Goal: Information Seeking & Learning: Compare options

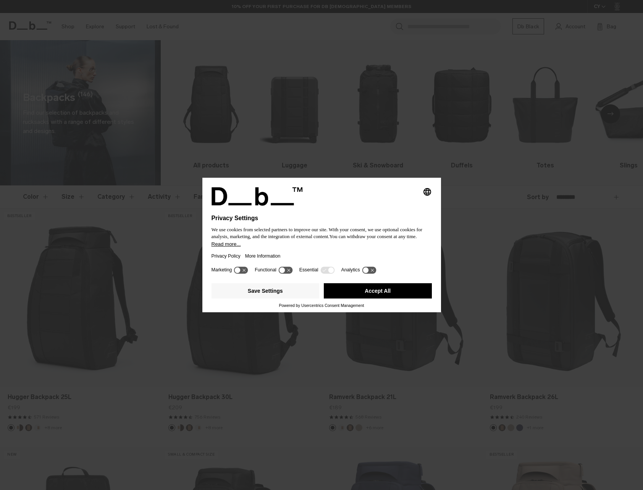
click at [377, 289] on button "Accept All" at bounding box center [378, 290] width 108 height 15
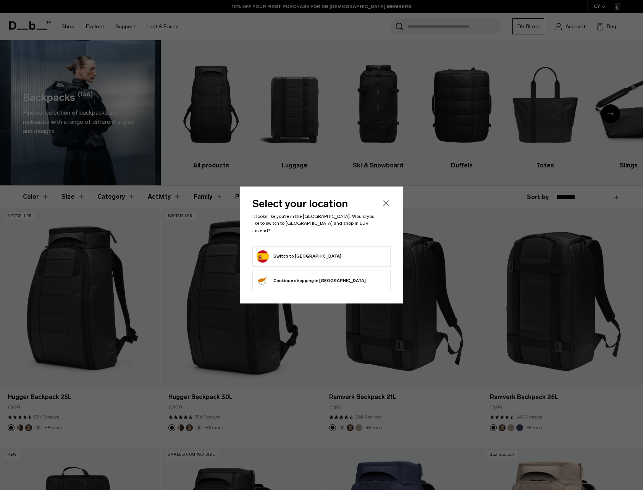
click at [385, 207] on icon "Close" at bounding box center [386, 203] width 9 height 9
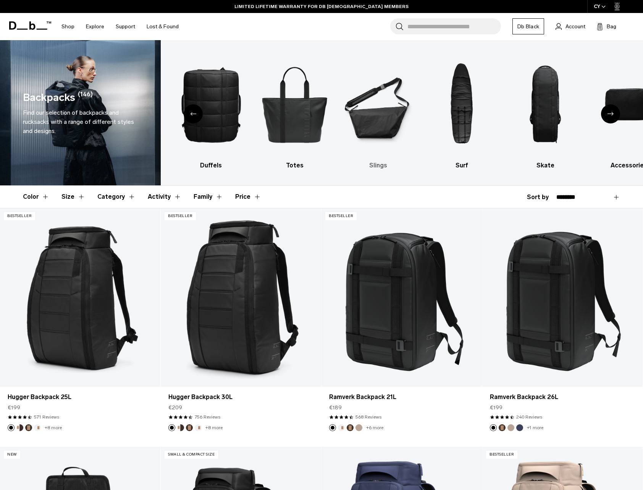
click at [377, 117] on img "6 / 10" at bounding box center [378, 104] width 70 height 105
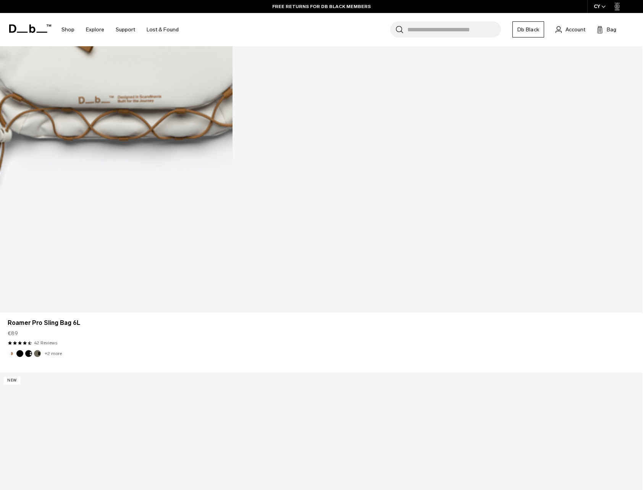
scroll to position [1541, 0]
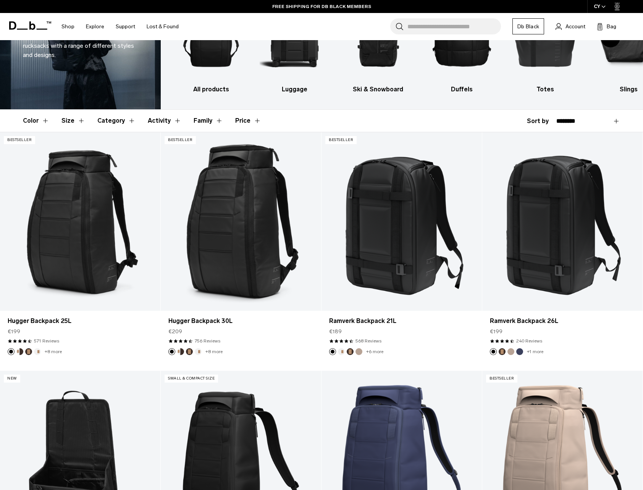
scroll to position [77, 0]
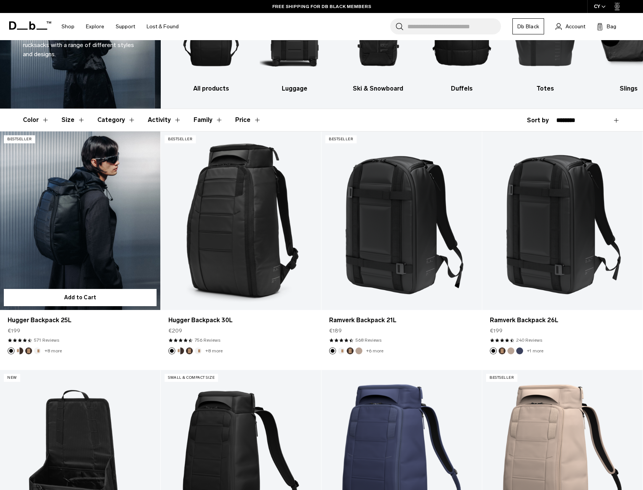
click at [76, 218] on link "Hugger Backpack 25L" at bounding box center [80, 220] width 160 height 178
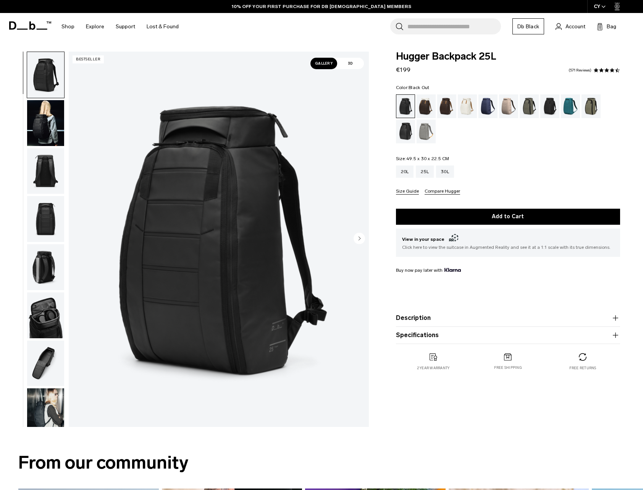
click at [46, 174] on img "button" at bounding box center [45, 171] width 37 height 46
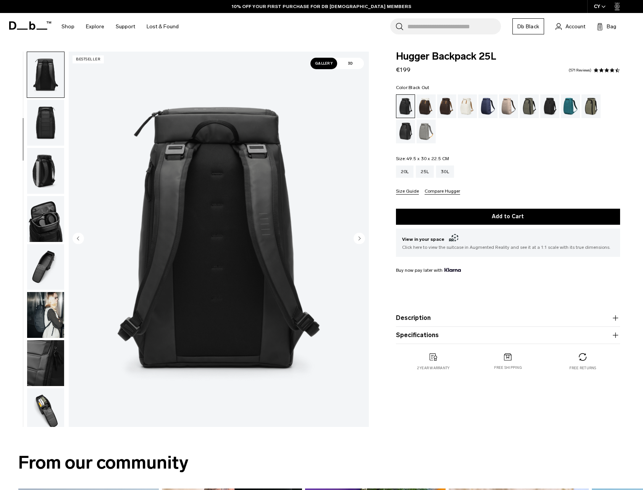
click at [47, 189] on img "button" at bounding box center [45, 171] width 37 height 46
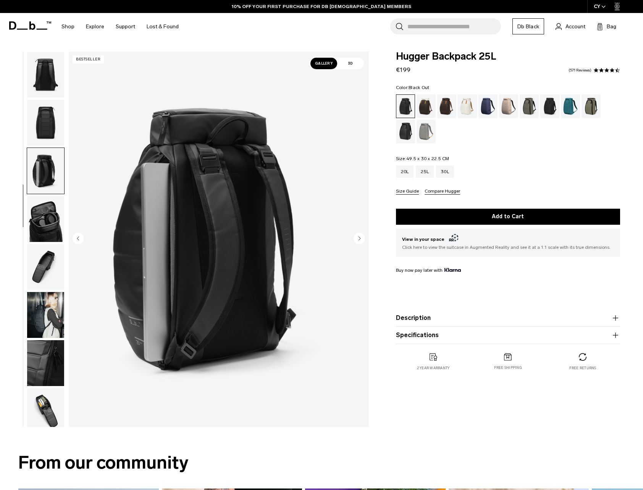
scroll to position [152, 0]
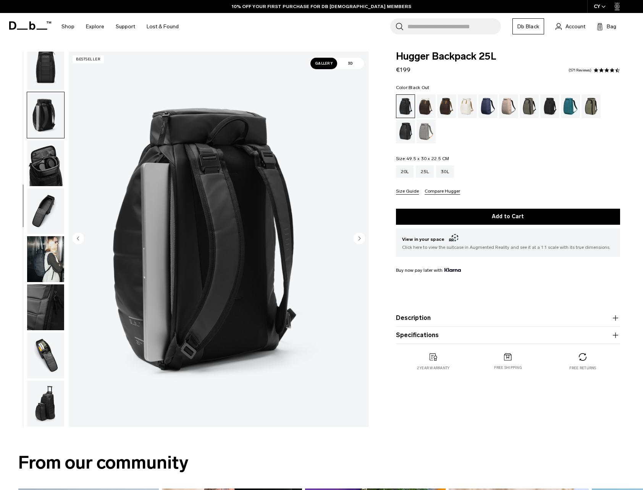
click at [44, 204] on img "button" at bounding box center [45, 211] width 37 height 46
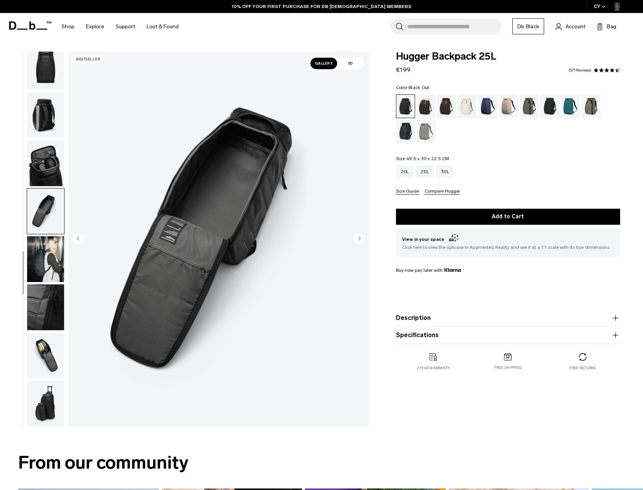
click at [40, 173] on img "button" at bounding box center [45, 163] width 37 height 46
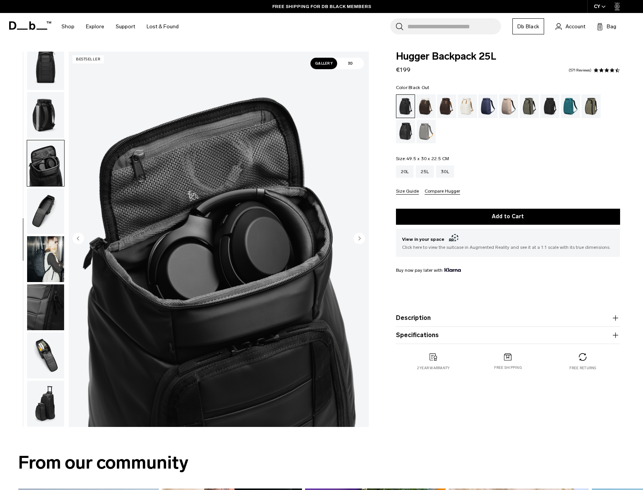
click at [52, 221] on img "button" at bounding box center [45, 211] width 37 height 46
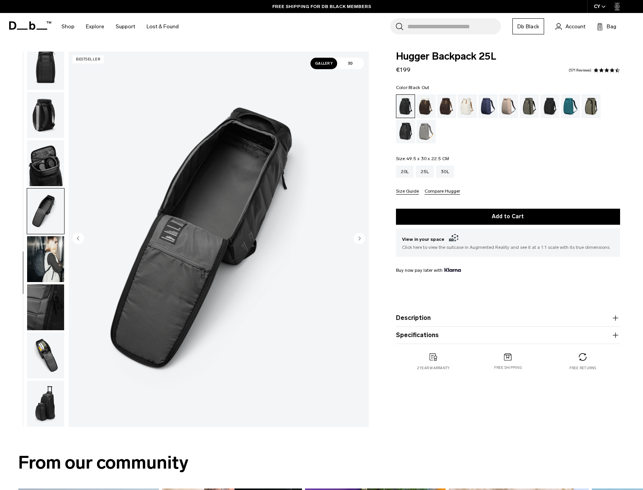
click at [48, 254] on img "button" at bounding box center [45, 259] width 37 height 46
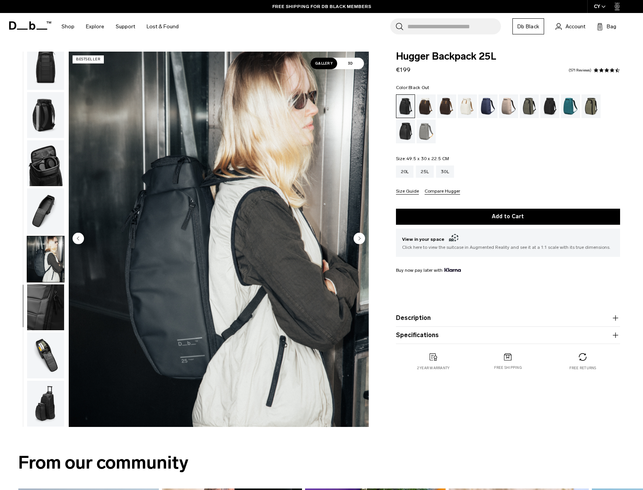
click at [46, 281] on img "button" at bounding box center [45, 259] width 37 height 46
click at [45, 296] on img "button" at bounding box center [45, 307] width 37 height 46
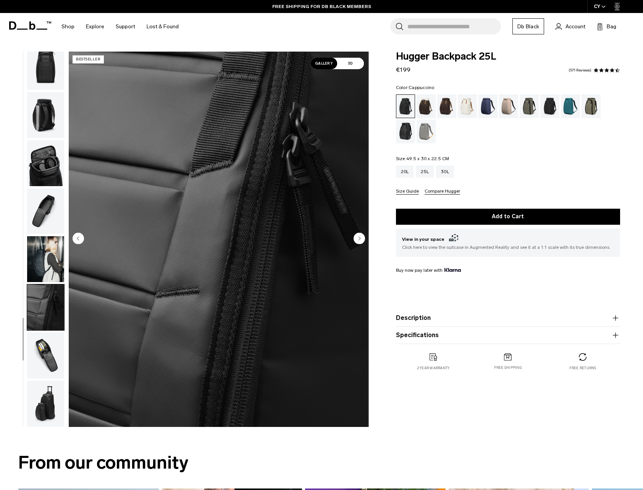
click at [426, 101] on div "Cappuccino" at bounding box center [426, 106] width 19 height 24
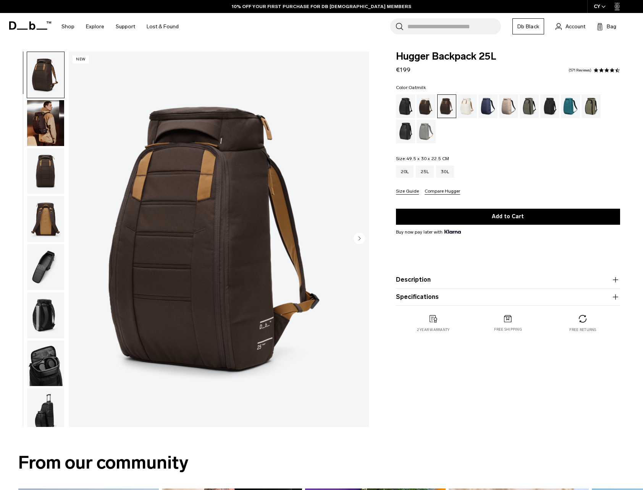
click at [466, 106] on div "Oatmilk" at bounding box center [467, 106] width 19 height 24
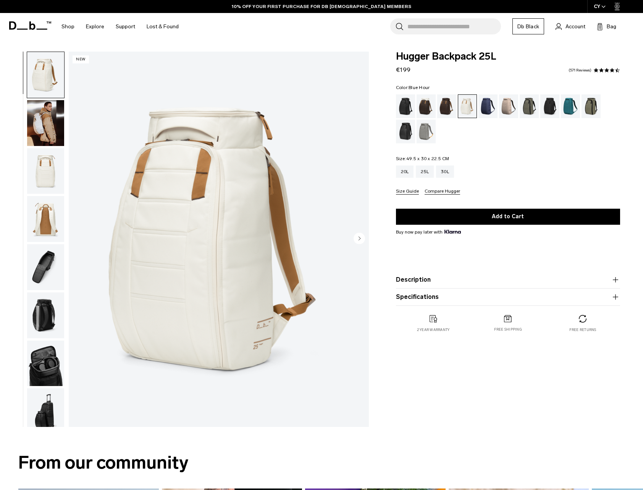
click at [495, 107] on div "Blue Hour" at bounding box center [488, 106] width 19 height 24
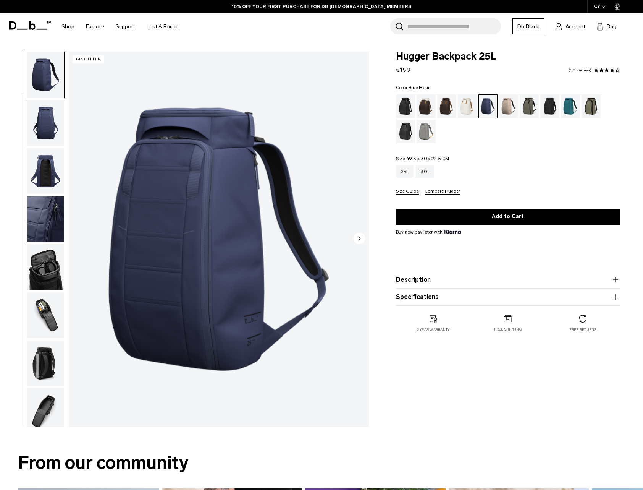
click at [512, 109] on div "Fogbow Beige" at bounding box center [508, 106] width 19 height 24
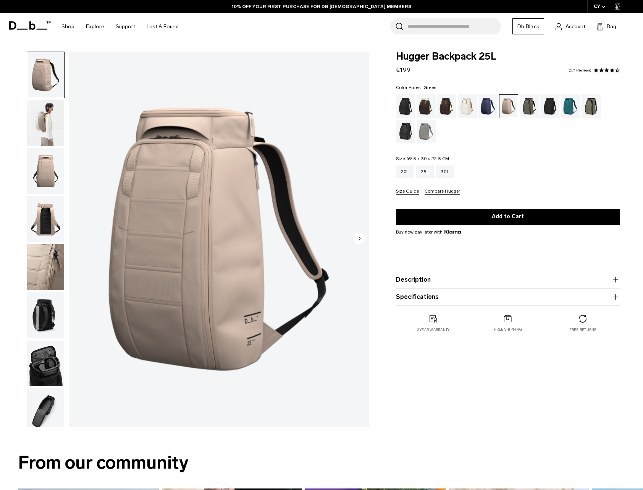
click at [525, 108] on div "Forest Green" at bounding box center [529, 106] width 19 height 24
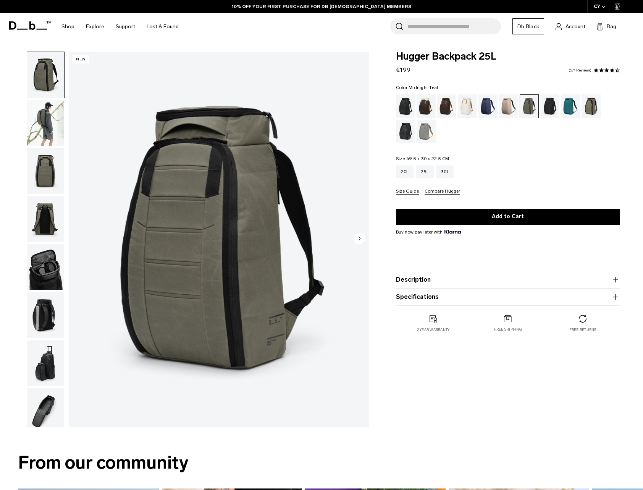
click at [575, 106] on div "Midnight Teal" at bounding box center [570, 106] width 19 height 24
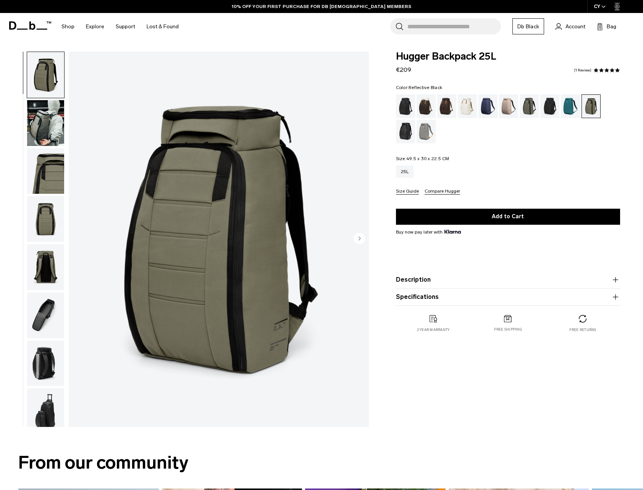
click at [408, 129] on div "Reflective Black" at bounding box center [405, 132] width 19 height 24
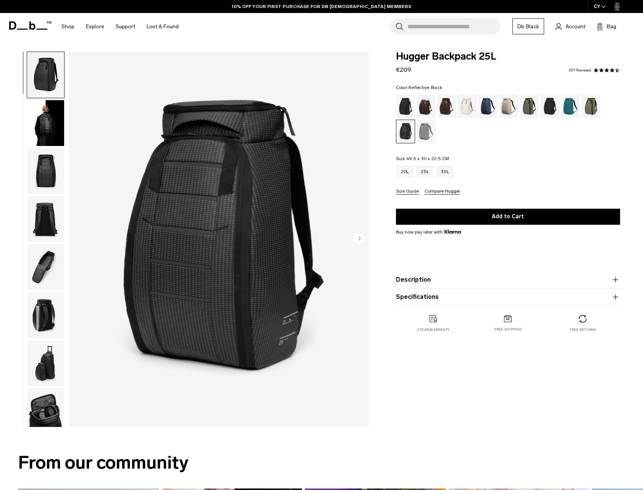
click at [417, 135] on div "Sand Grey" at bounding box center [426, 132] width 19 height 24
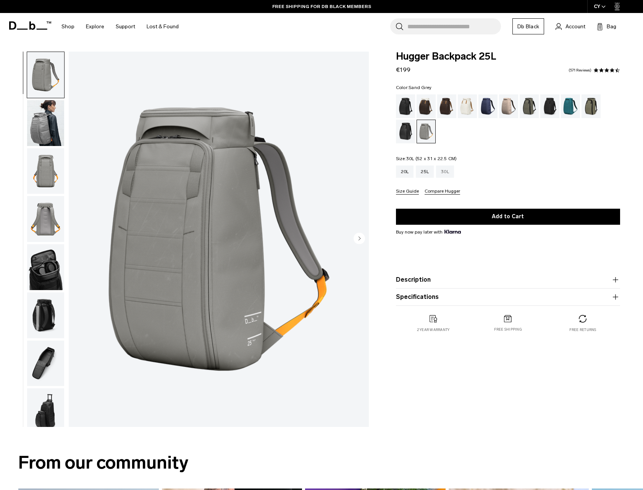
click at [447, 171] on div "30L" at bounding box center [445, 171] width 18 height 12
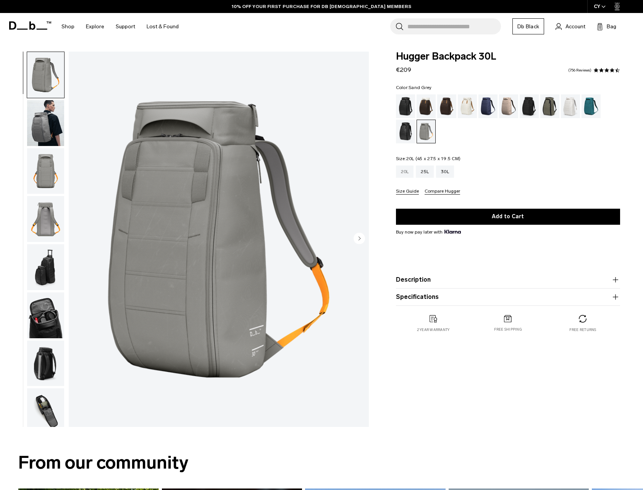
click at [403, 172] on div "20L" at bounding box center [405, 171] width 18 height 12
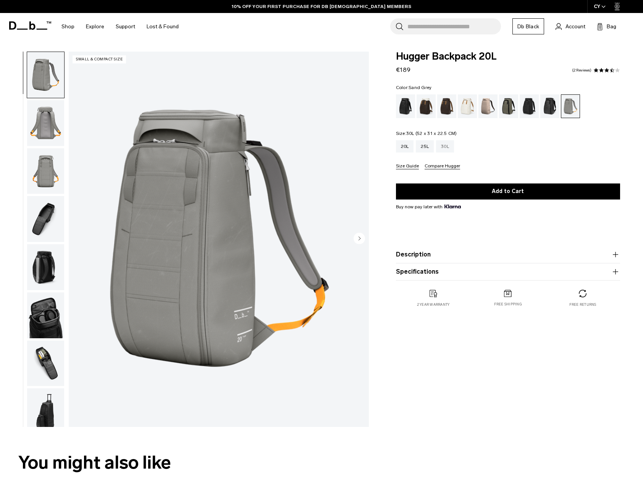
click at [451, 148] on div "30L" at bounding box center [445, 146] width 18 height 12
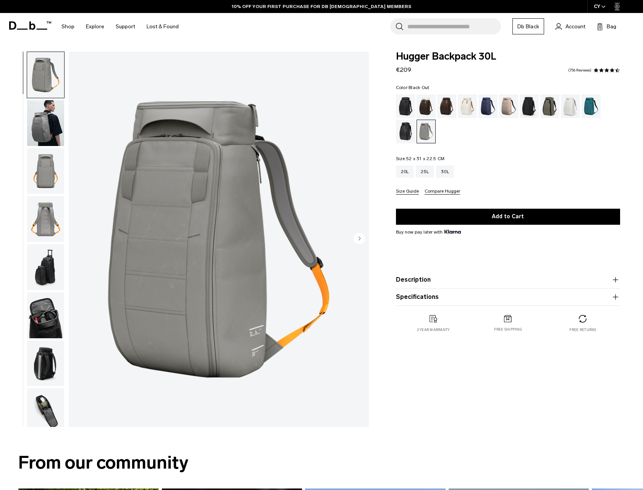
click at [403, 103] on div "Black Out" at bounding box center [405, 106] width 19 height 24
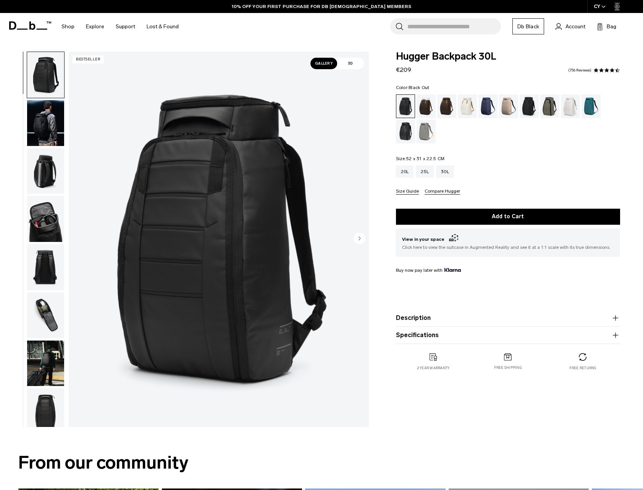
click at [52, 126] on img "button" at bounding box center [45, 123] width 37 height 46
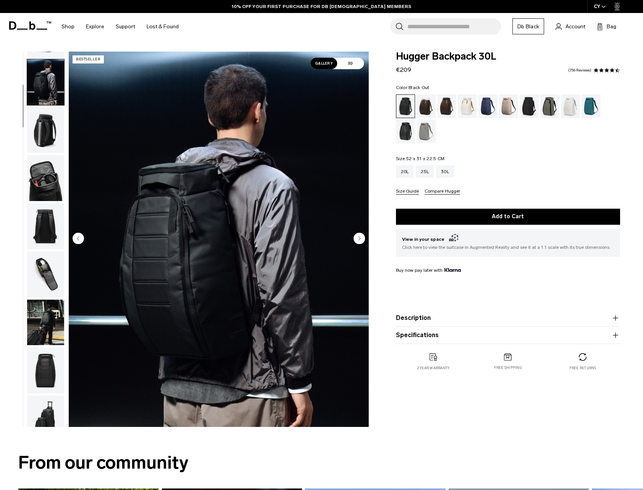
scroll to position [48, 0]
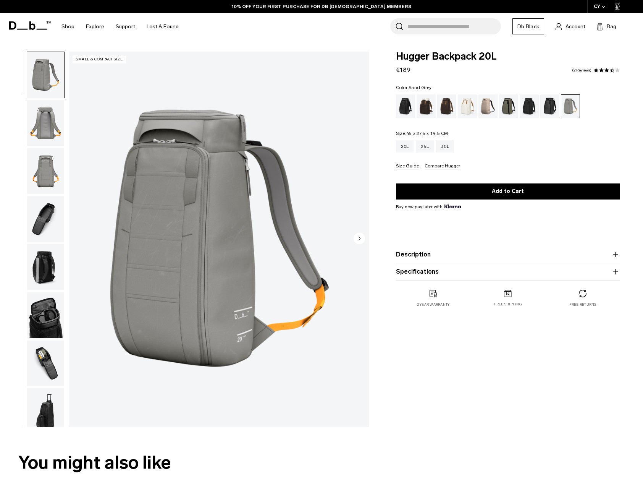
click at [33, 24] on icon at bounding box center [32, 25] width 6 height 8
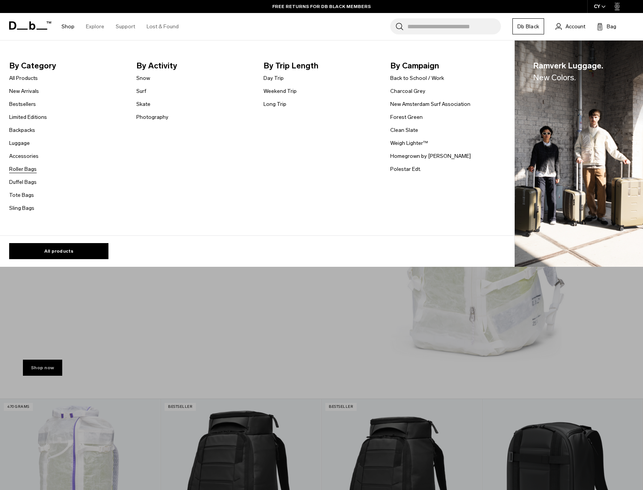
click at [22, 167] on link "Roller Bags" at bounding box center [23, 169] width 28 height 8
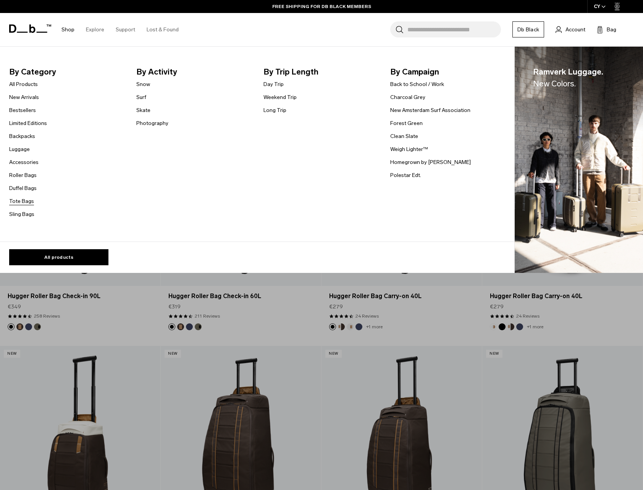
click at [17, 201] on link "Tote Bags" at bounding box center [21, 201] width 25 height 8
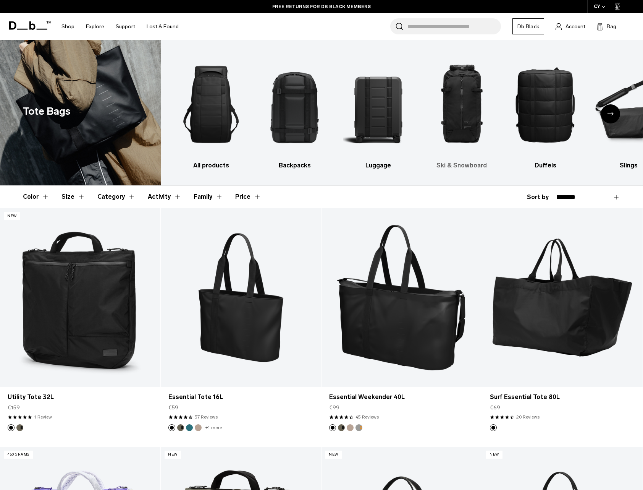
click at [449, 108] on img "4 / 10" at bounding box center [462, 104] width 70 height 105
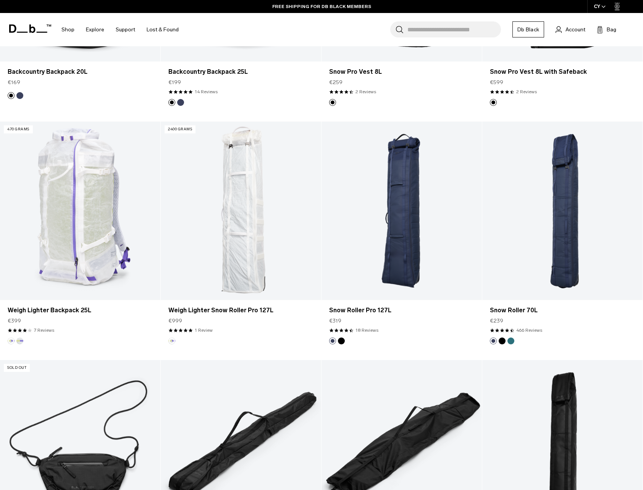
scroll to position [641, 0]
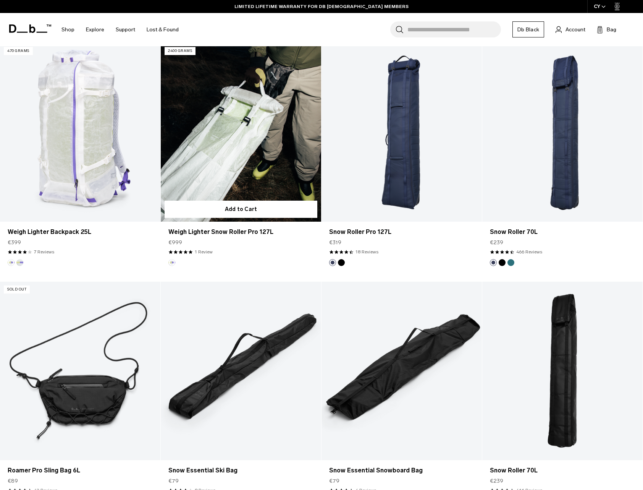
click at [235, 162] on link "Weigh Lighter Snow Roller Pro 127L" at bounding box center [241, 132] width 160 height 178
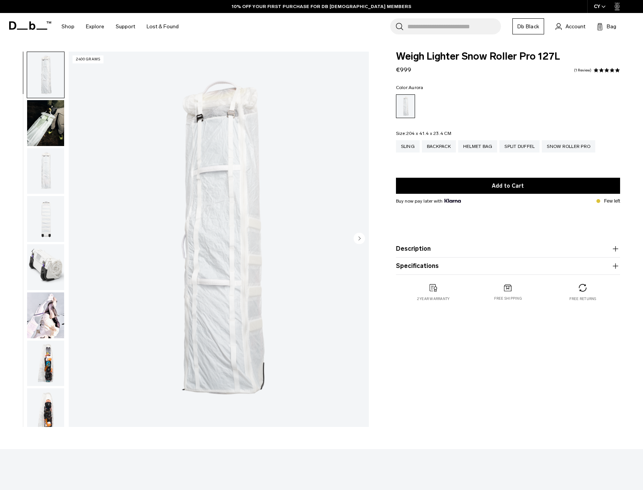
click at [42, 164] on img "button" at bounding box center [45, 171] width 37 height 46
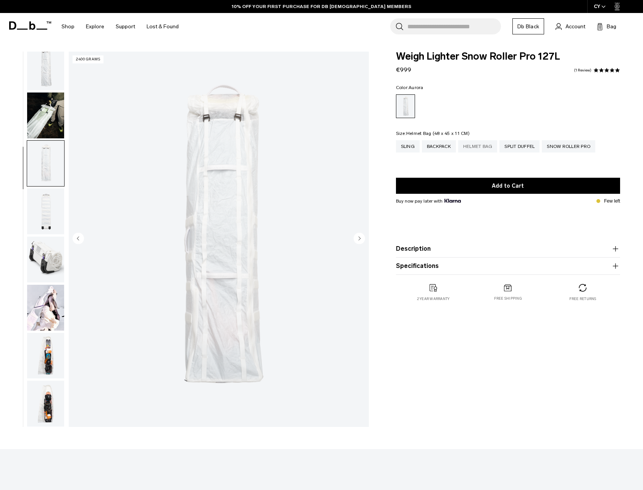
click at [481, 151] on div "Helmet Bag" at bounding box center [477, 146] width 39 height 12
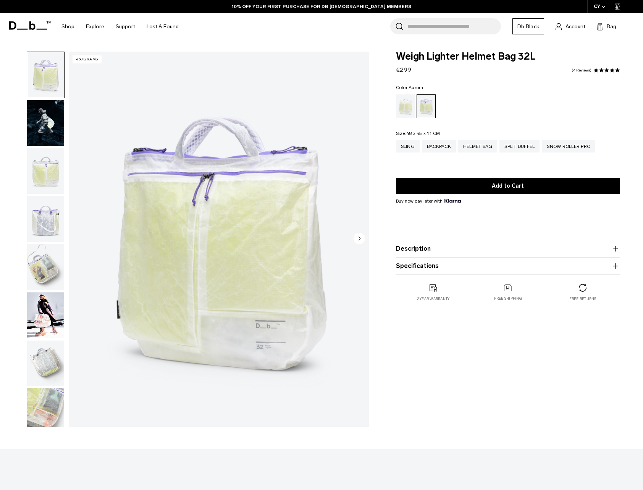
click at [47, 264] on img "button" at bounding box center [45, 267] width 37 height 46
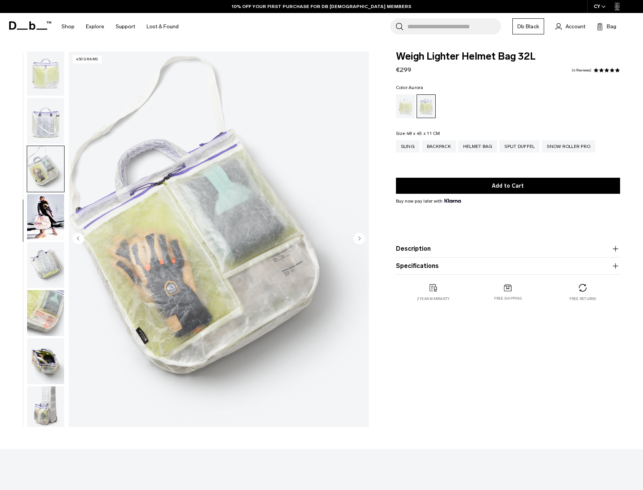
scroll to position [104, 0]
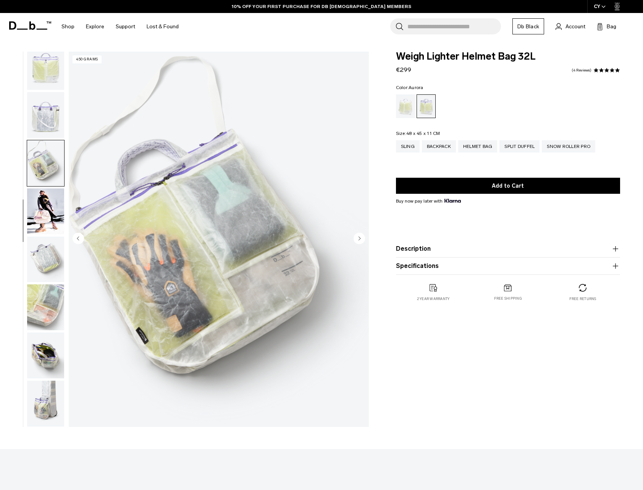
click at [46, 299] on img "button" at bounding box center [45, 307] width 37 height 46
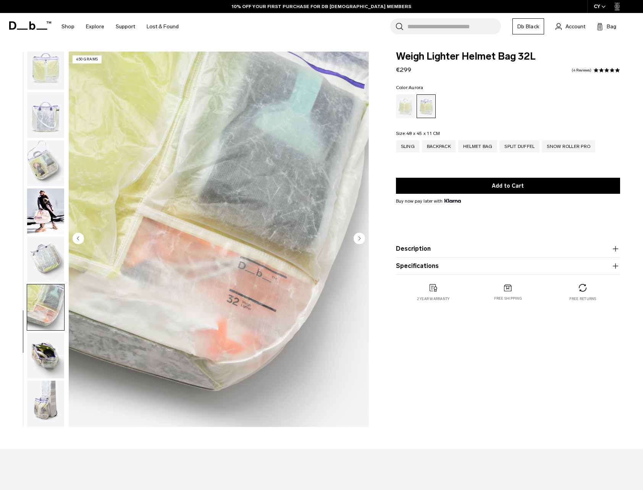
click at [44, 255] on img "button" at bounding box center [45, 259] width 37 height 46
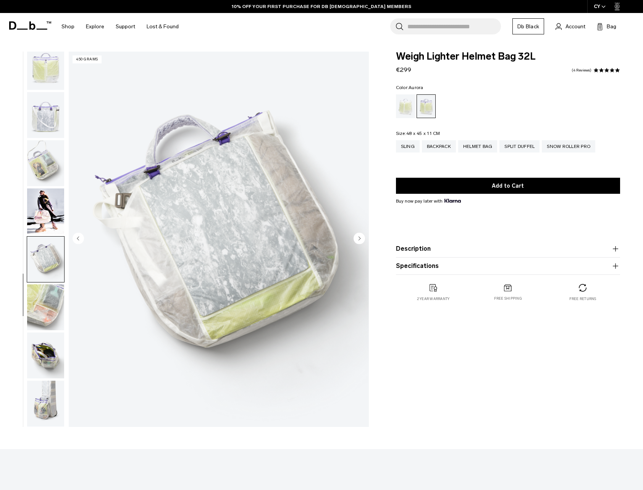
click at [43, 322] on img "button" at bounding box center [45, 307] width 37 height 46
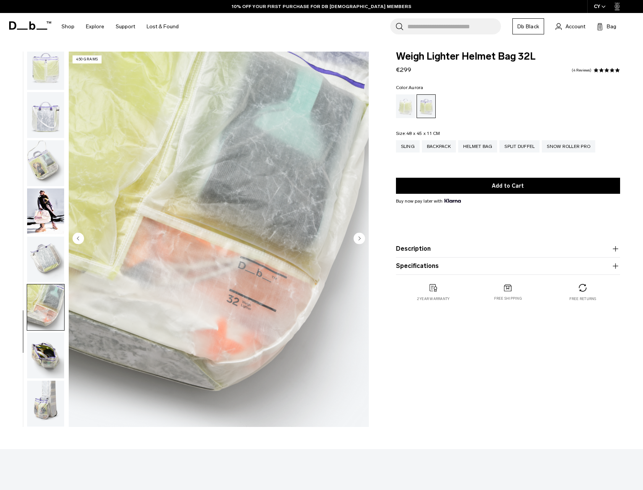
click at [43, 356] on img "button" at bounding box center [45, 355] width 37 height 46
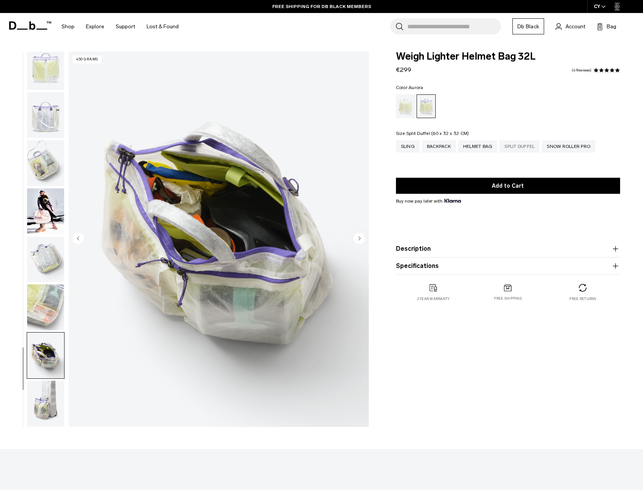
click at [526, 147] on div "Split Duffel" at bounding box center [520, 146] width 40 height 12
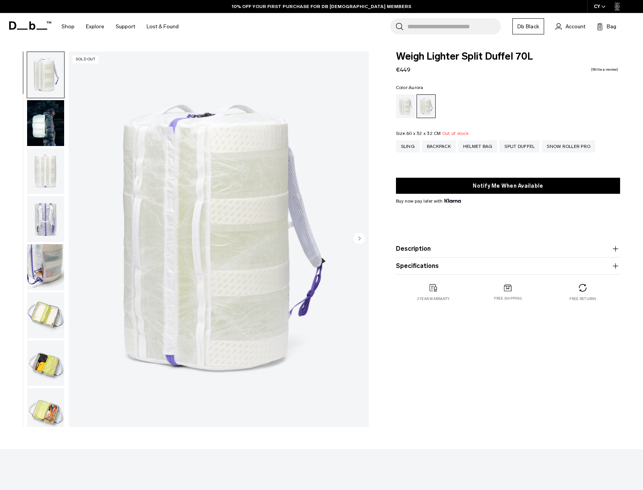
click at [45, 267] on img "button" at bounding box center [45, 267] width 37 height 46
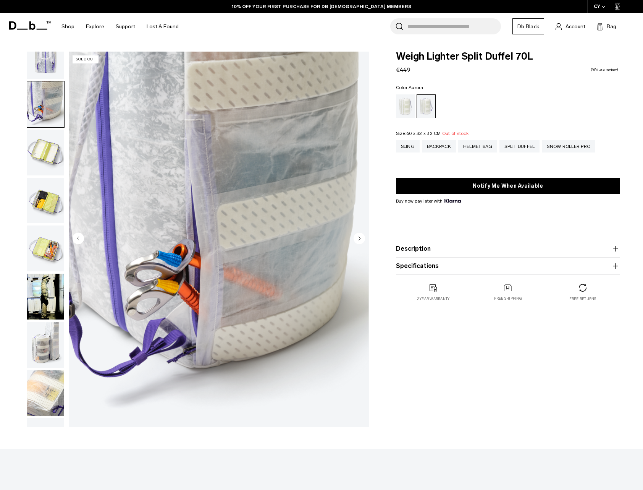
scroll to position [192, 0]
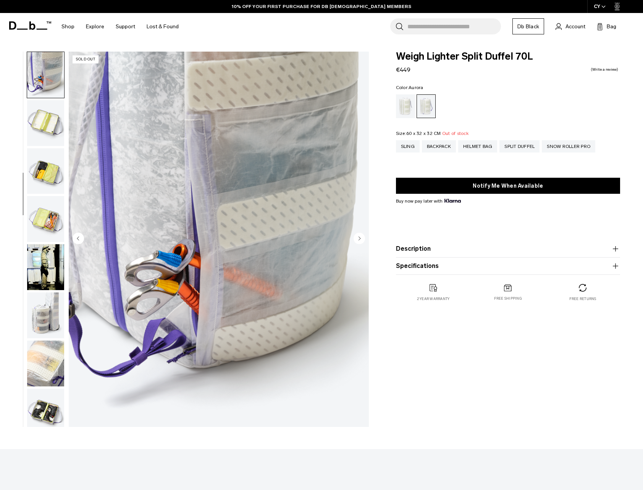
click at [47, 217] on img "button" at bounding box center [45, 219] width 37 height 46
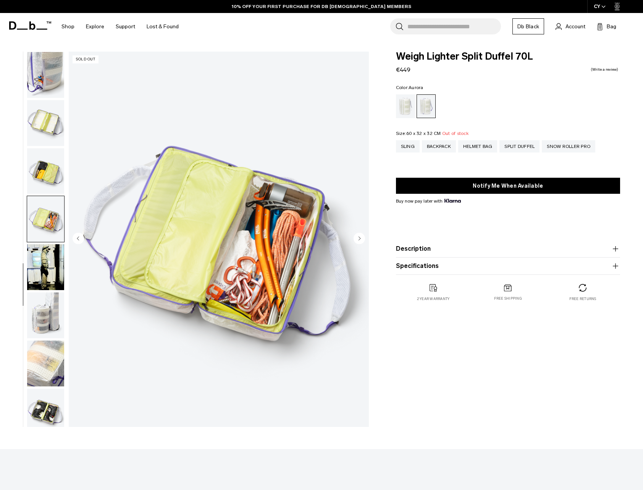
scroll to position [200, 0]
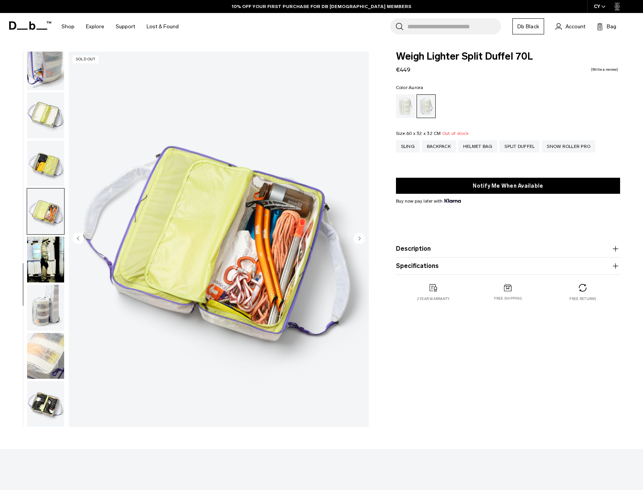
click at [45, 173] on img "button" at bounding box center [45, 164] width 37 height 46
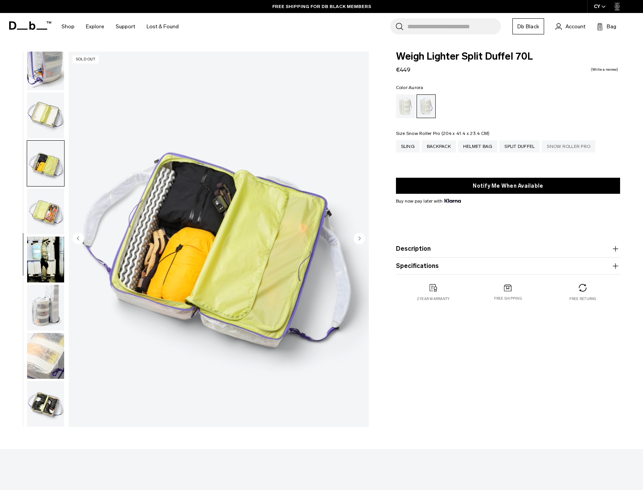
click at [566, 147] on div "Snow Roller Pro" at bounding box center [568, 146] width 53 height 12
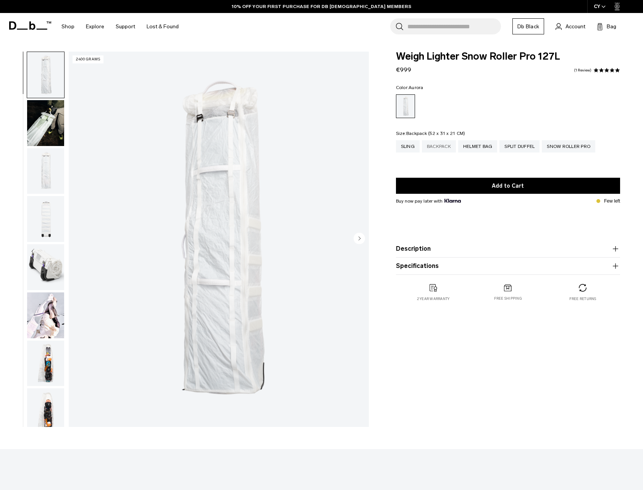
click at [442, 145] on div "Backpack" at bounding box center [439, 146] width 34 height 12
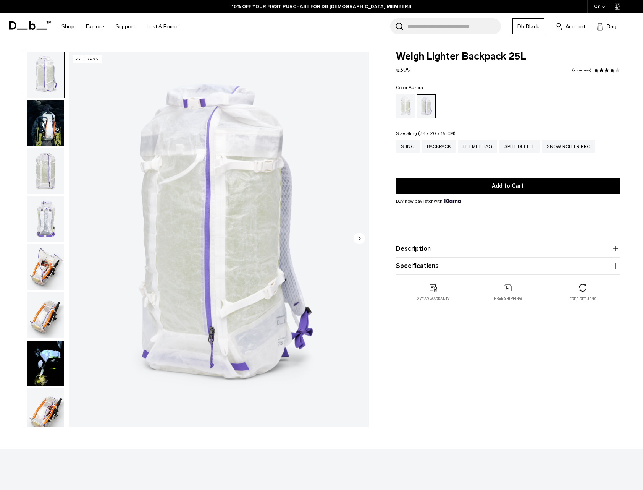
click at [408, 146] on div "Sling" at bounding box center [408, 146] width 24 height 12
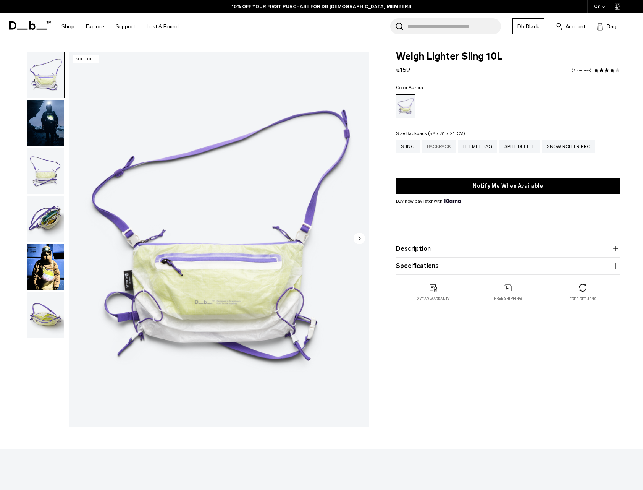
click at [440, 146] on div "Backpack" at bounding box center [439, 146] width 34 height 12
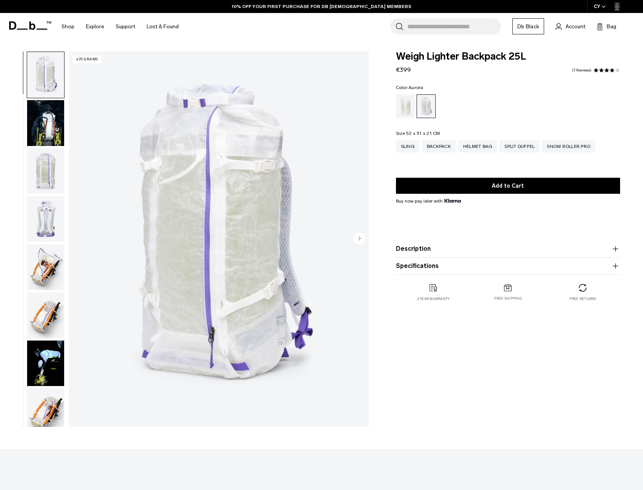
click at [55, 80] on img "button" at bounding box center [45, 75] width 37 height 46
click at [55, 93] on img "button" at bounding box center [45, 75] width 37 height 46
click at [53, 136] on img "button" at bounding box center [45, 123] width 37 height 46
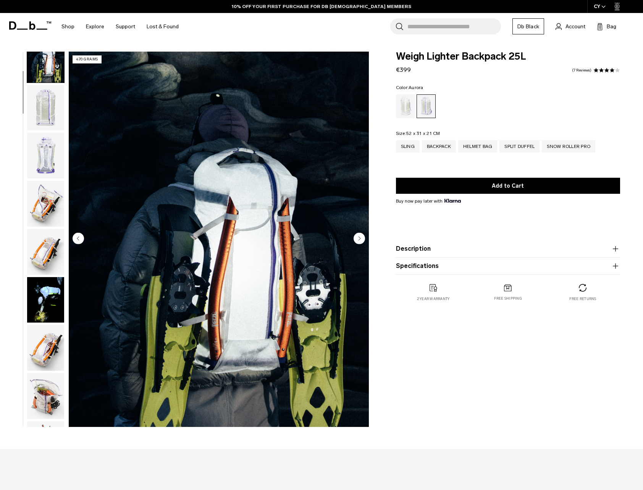
scroll to position [79, 0]
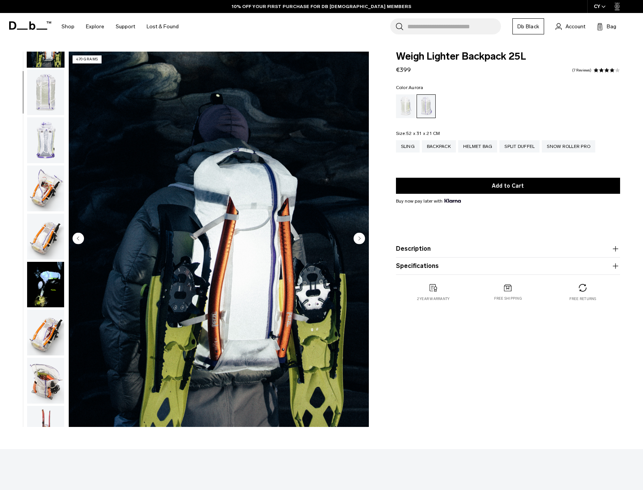
click at [48, 131] on img "button" at bounding box center [45, 140] width 37 height 46
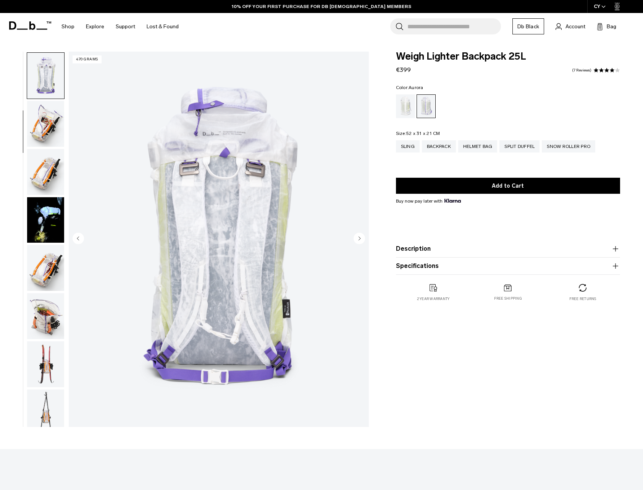
scroll to position [144, 0]
click at [48, 163] on img "button" at bounding box center [45, 171] width 37 height 46
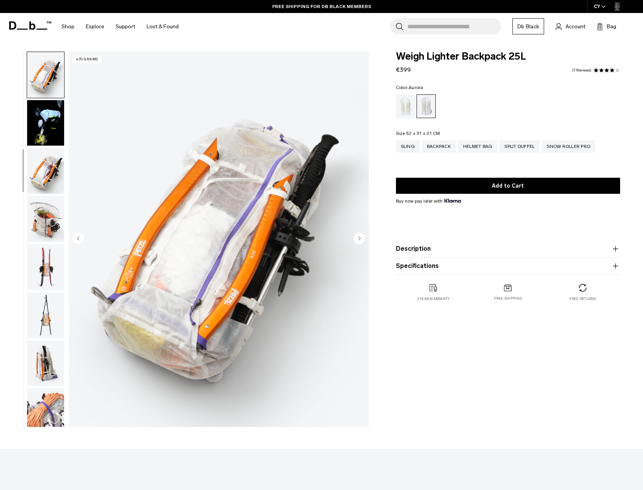
click at [43, 207] on img "button" at bounding box center [45, 219] width 37 height 46
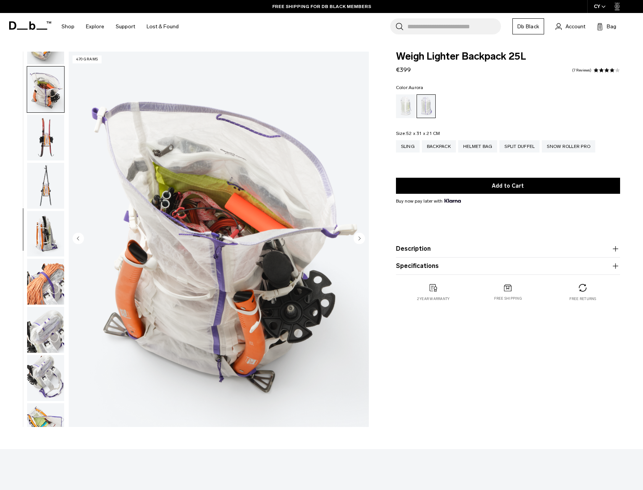
scroll to position [384, 0]
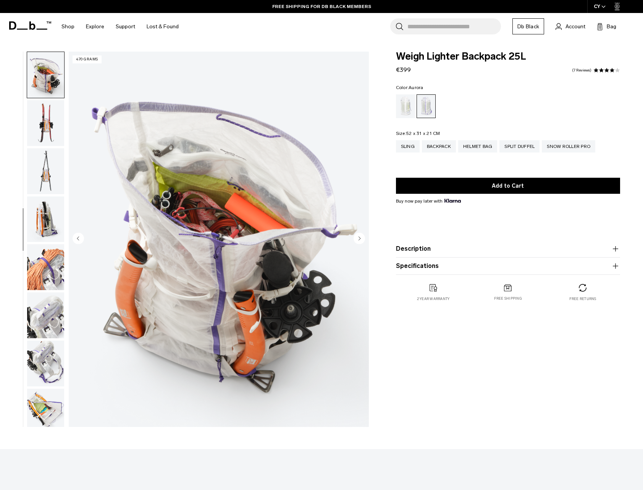
click at [43, 215] on img "button" at bounding box center [45, 219] width 37 height 46
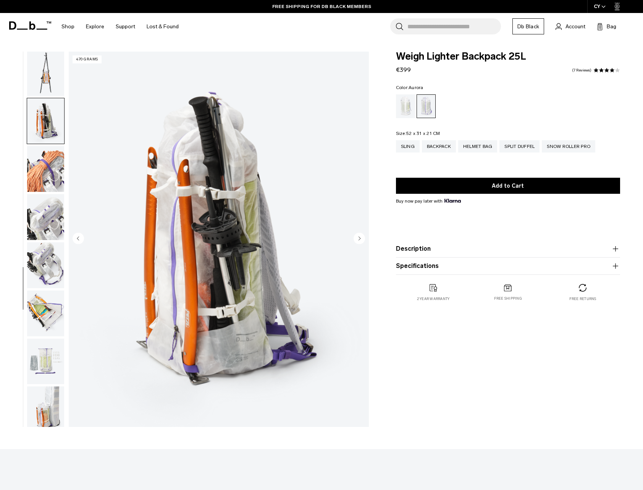
scroll to position [488, 0]
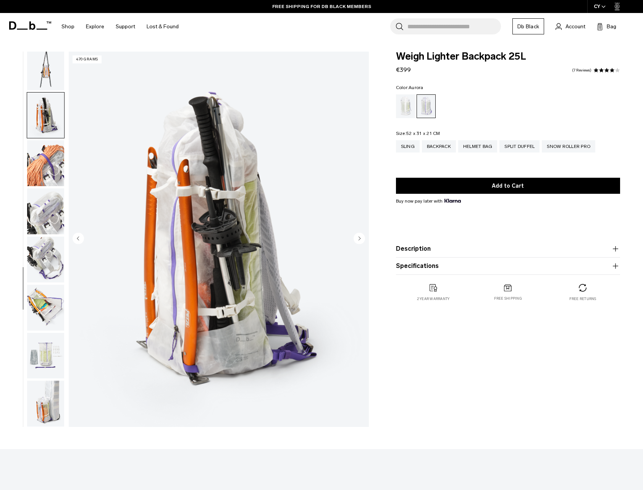
click at [39, 163] on img "button" at bounding box center [45, 163] width 37 height 46
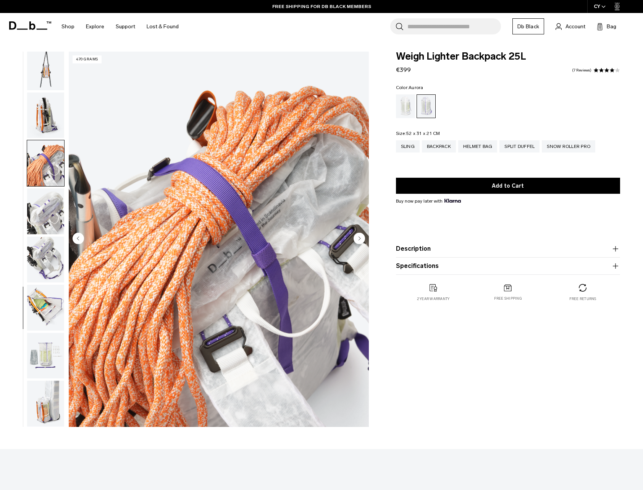
click at [39, 247] on img "button" at bounding box center [45, 259] width 37 height 46
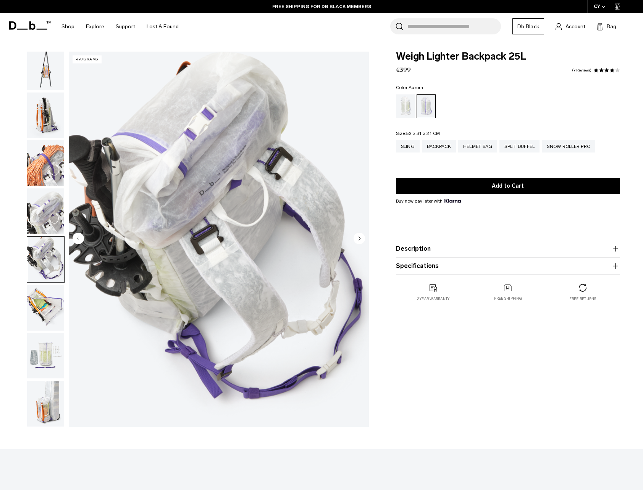
click at [39, 208] on img "button" at bounding box center [45, 211] width 37 height 46
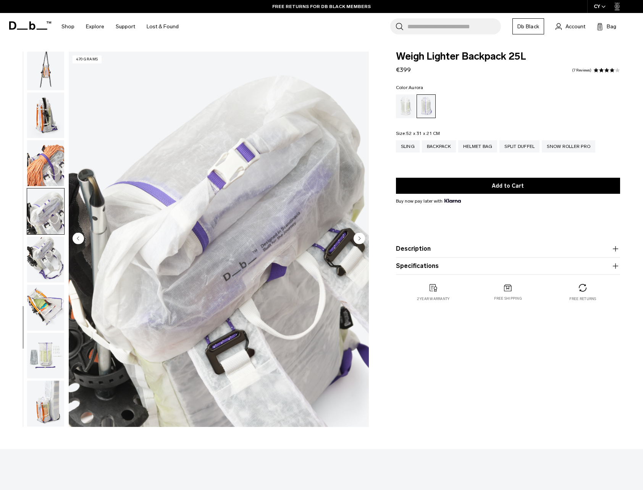
click at [40, 316] on img "button" at bounding box center [45, 308] width 37 height 46
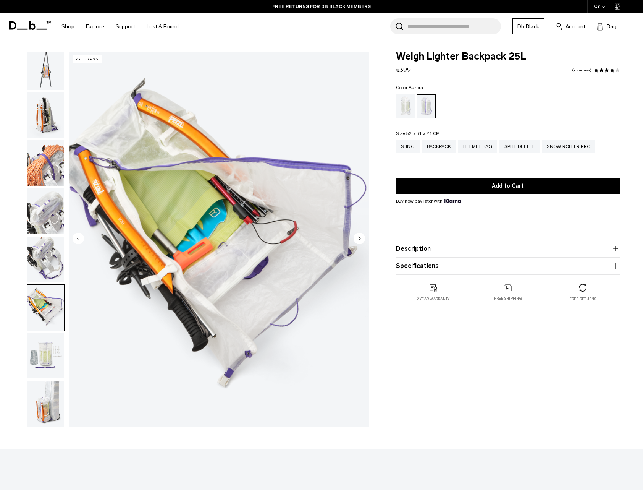
click at [49, 351] on img "button" at bounding box center [45, 356] width 37 height 46
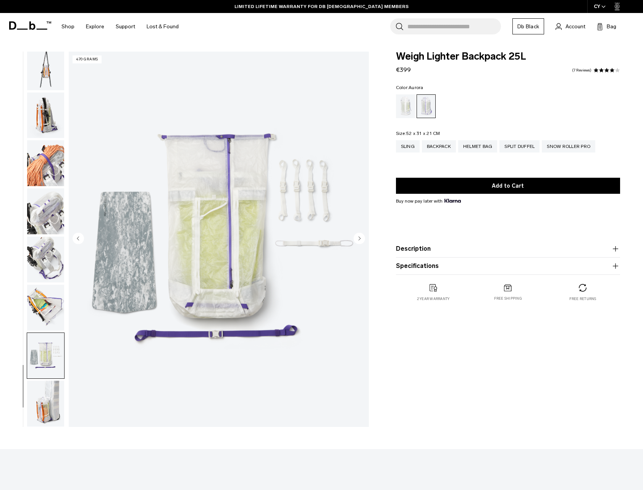
click at [47, 403] on img "button" at bounding box center [45, 403] width 37 height 46
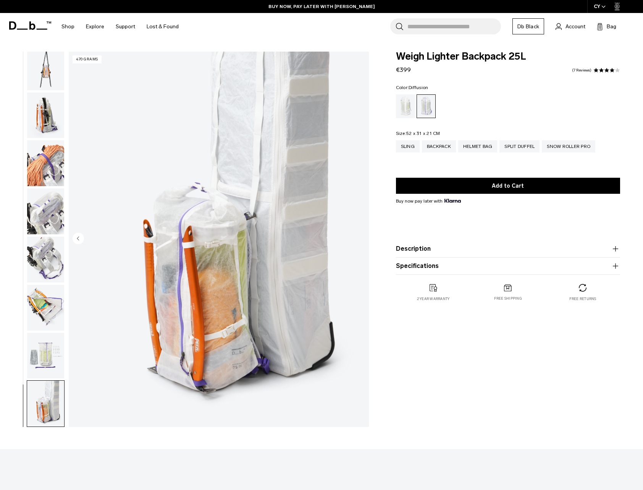
click at [408, 107] on div "Diffusion" at bounding box center [405, 106] width 19 height 24
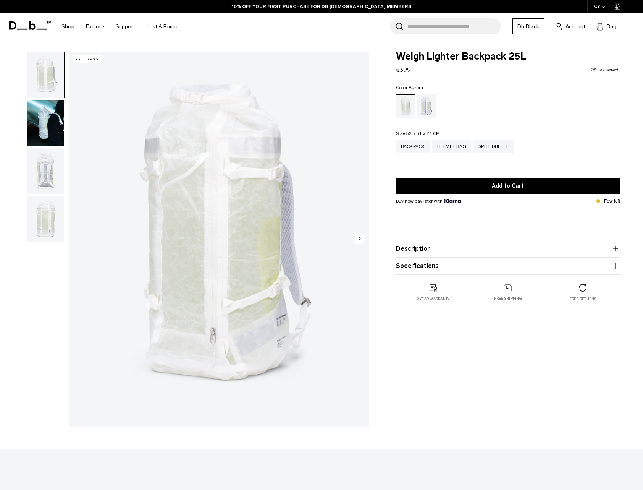
click at [422, 108] on div "Aurora" at bounding box center [426, 106] width 19 height 24
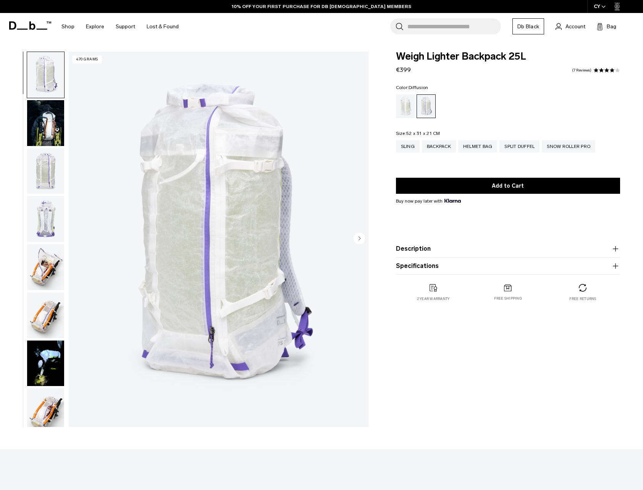
click at [414, 106] on div "Diffusion" at bounding box center [405, 106] width 19 height 24
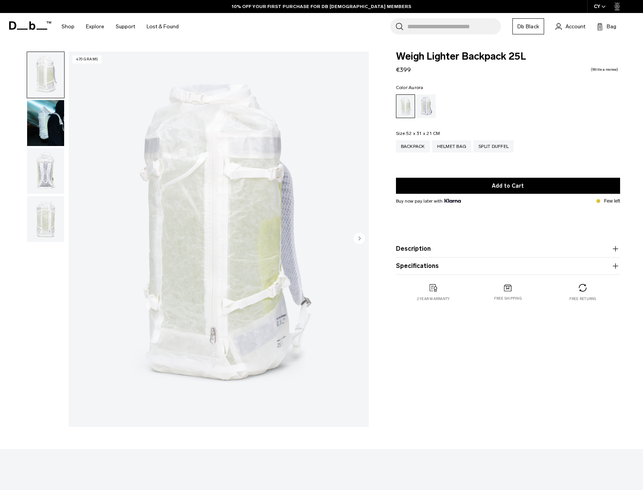
click at [426, 108] on div "Aurora" at bounding box center [426, 106] width 19 height 24
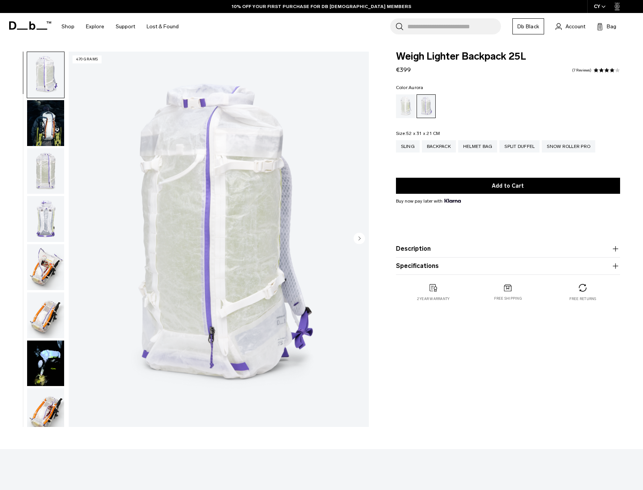
click at [21, 28] on icon at bounding box center [30, 25] width 42 height 8
